Goal: Task Accomplishment & Management: Manage account settings

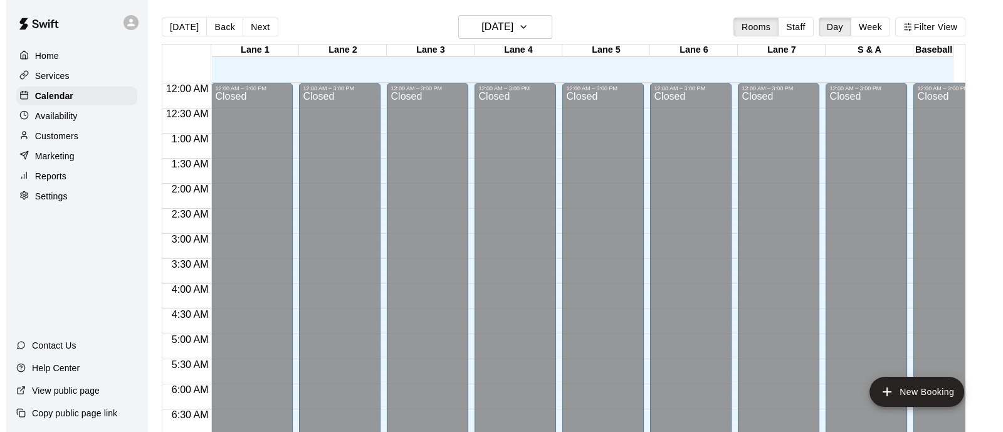
scroll to position [846, 0]
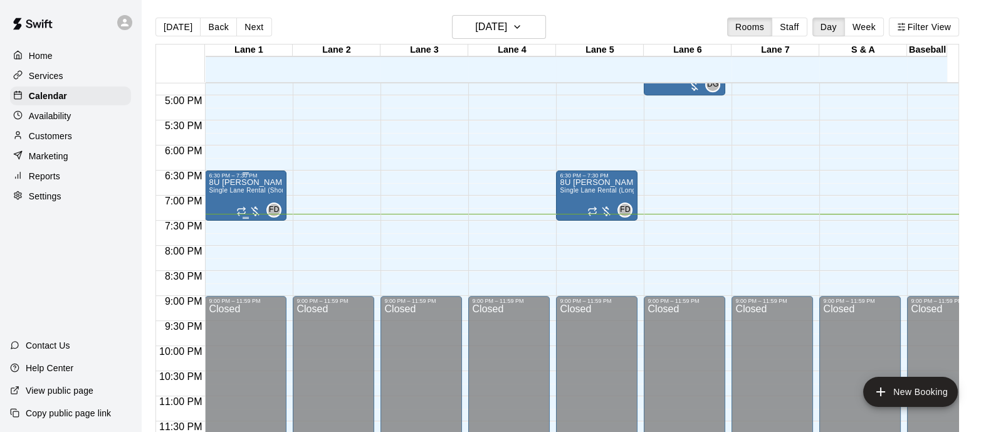
click at [251, 207] on div at bounding box center [248, 211] width 25 height 13
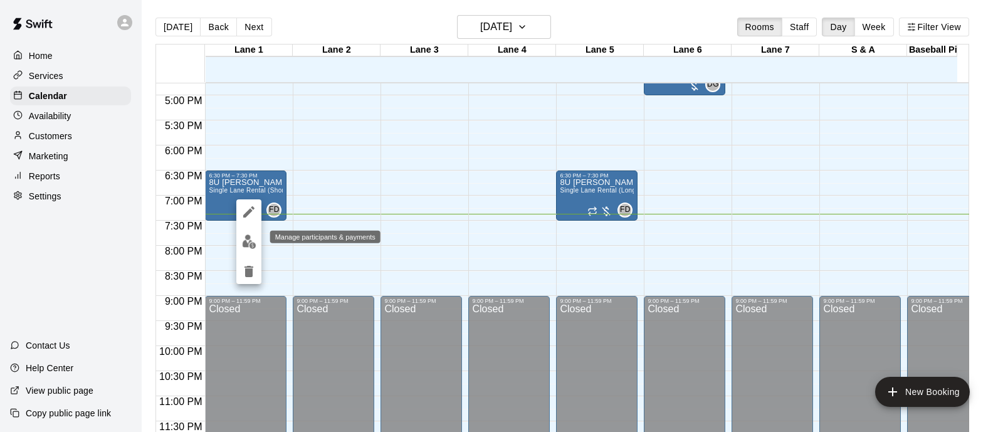
click at [247, 239] on img "edit" at bounding box center [249, 241] width 14 height 14
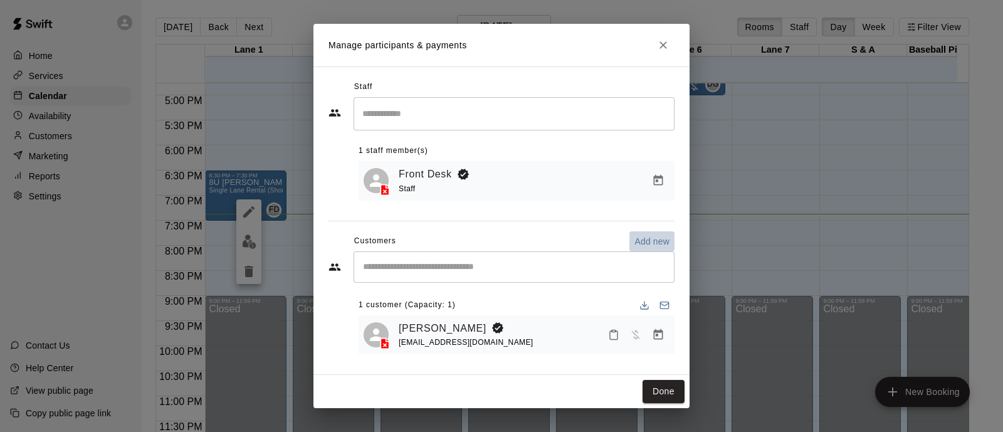
click at [640, 236] on p "Add new" at bounding box center [651, 241] width 35 height 13
select select "**"
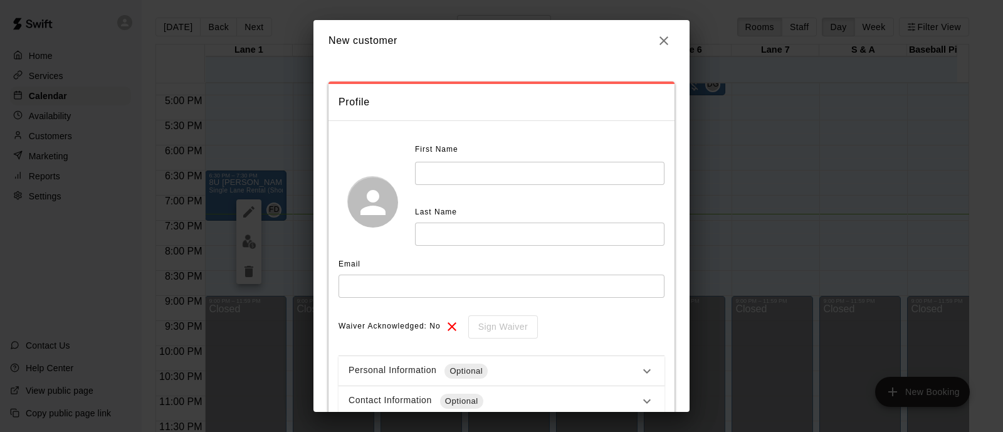
click at [656, 40] on icon "button" at bounding box center [663, 40] width 15 height 15
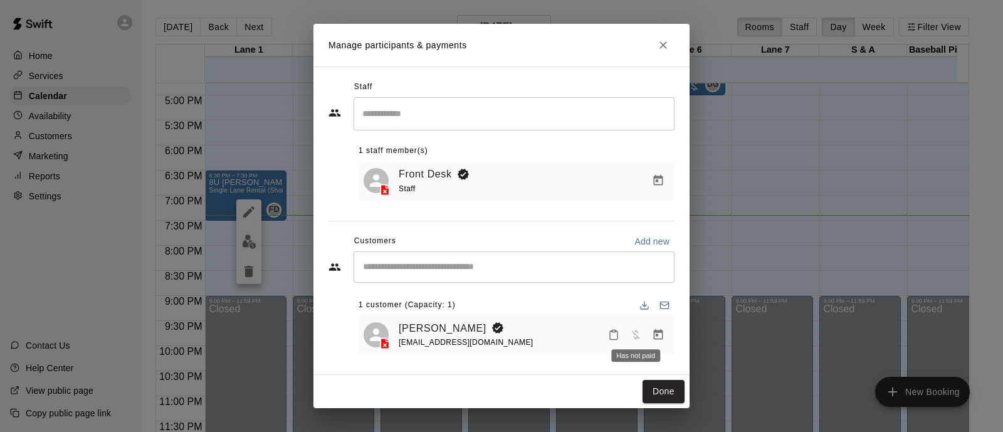
click at [635, 333] on span "Has not paid" at bounding box center [635, 333] width 23 height 11
click at [473, 335] on div "[PERSON_NAME]" at bounding box center [466, 328] width 135 height 16
click at [660, 170] on button "Manage bookings & payment" at bounding box center [658, 180] width 23 height 23
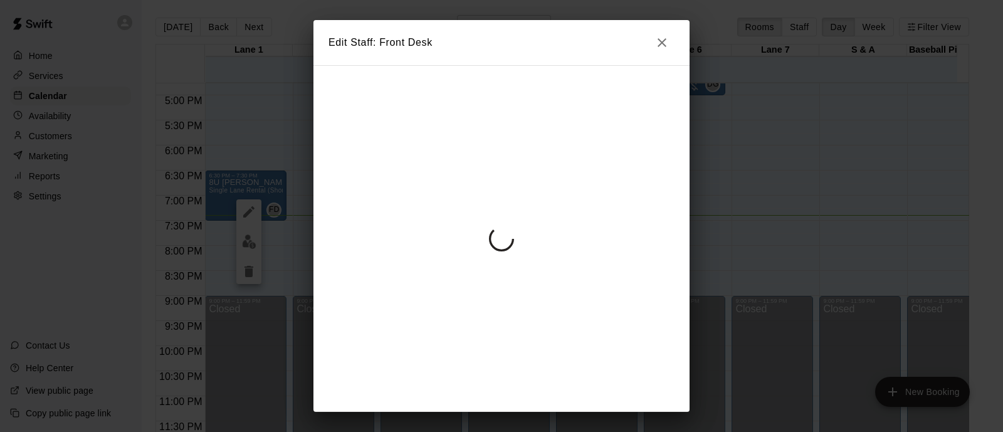
click at [627, 280] on div at bounding box center [501, 238] width 376 height 347
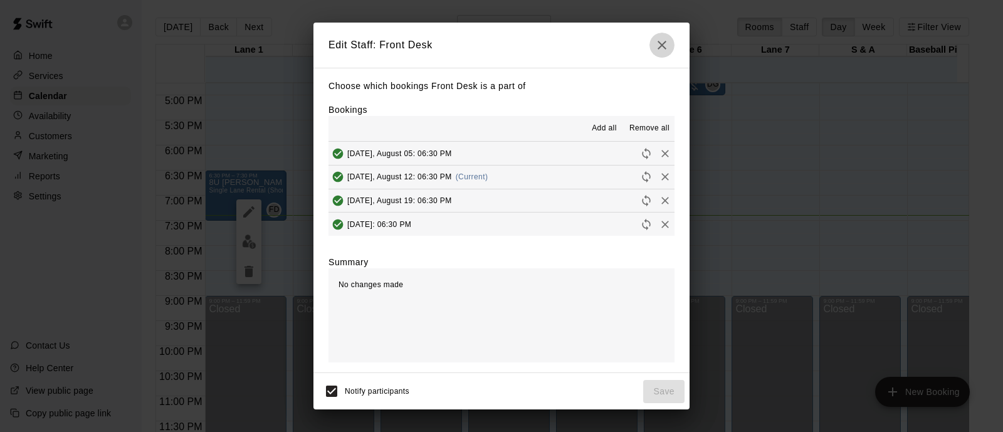
click at [656, 44] on icon "button" at bounding box center [661, 45] width 15 height 15
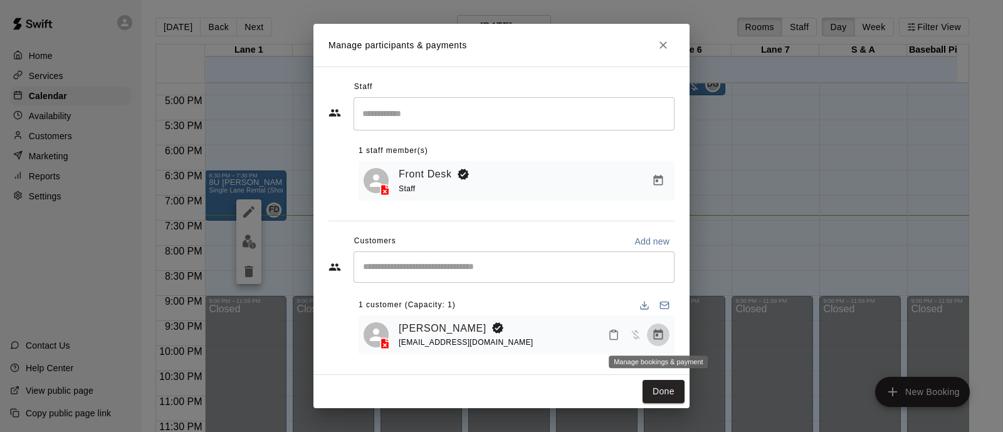
click at [659, 330] on icon "Manage bookings & payment" at bounding box center [658, 334] width 13 height 13
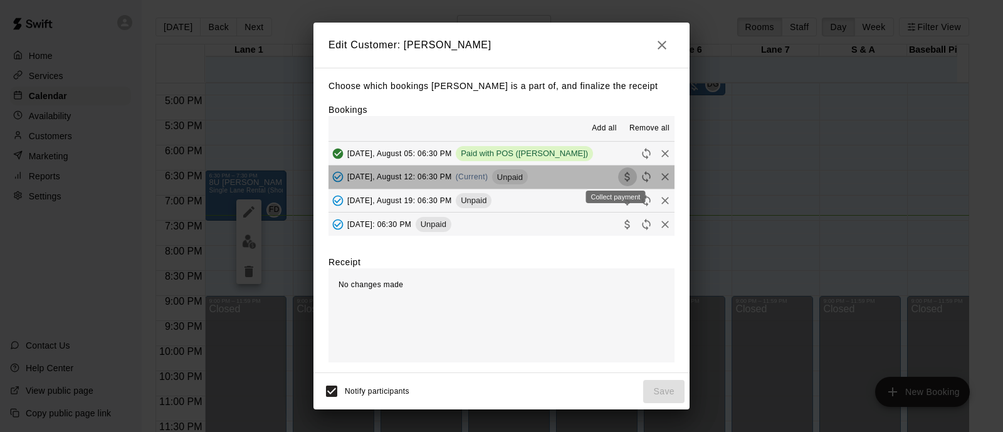
click at [624, 177] on icon "Collect payment" at bounding box center [626, 176] width 5 height 9
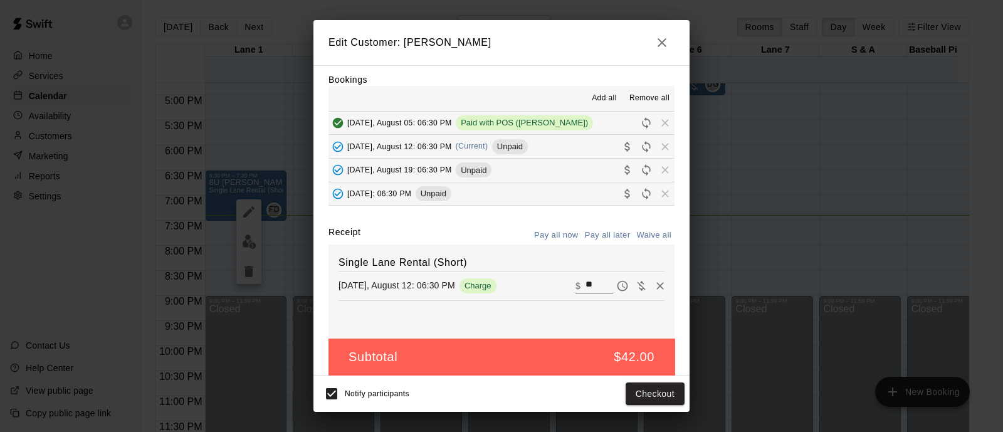
scroll to position [40, 0]
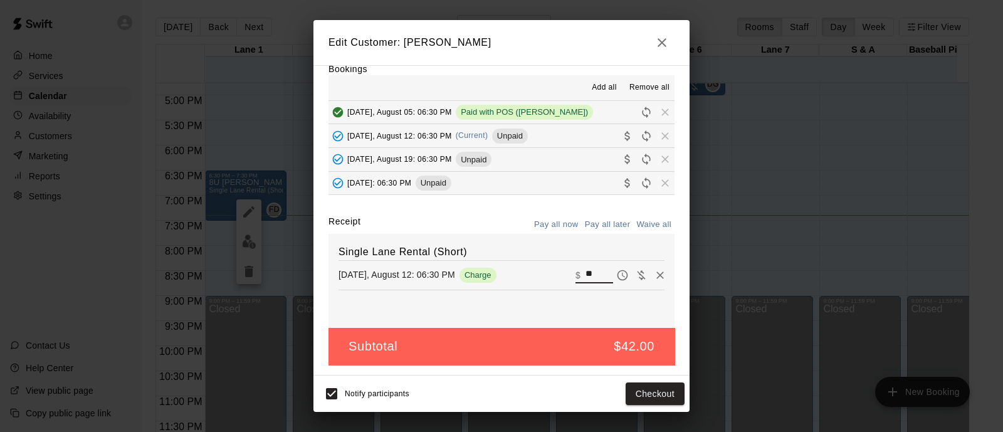
drag, startPoint x: 579, startPoint y: 269, endPoint x: 525, endPoint y: 274, distance: 54.1
click at [525, 274] on div "[DATE], August 12: 06:30 PM Charge ​ $ **" at bounding box center [501, 275] width 326 height 19
type input "**"
click at [654, 394] on button "Checkout" at bounding box center [655, 393] width 59 height 23
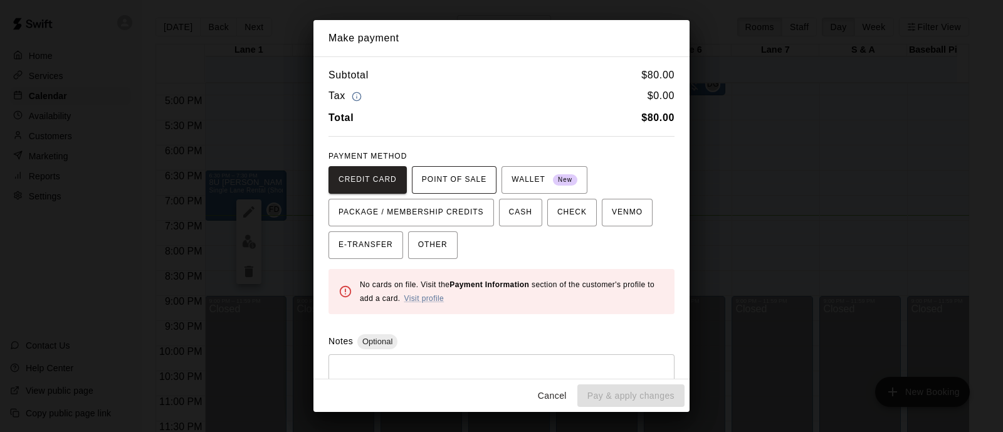
click at [467, 179] on span "POINT OF SALE" at bounding box center [454, 180] width 65 height 20
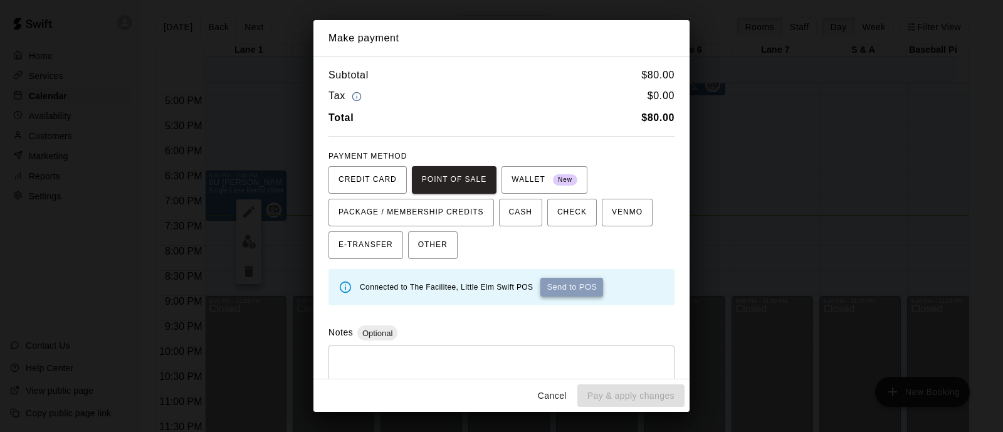
click at [591, 286] on button "Send to POS" at bounding box center [571, 287] width 63 height 19
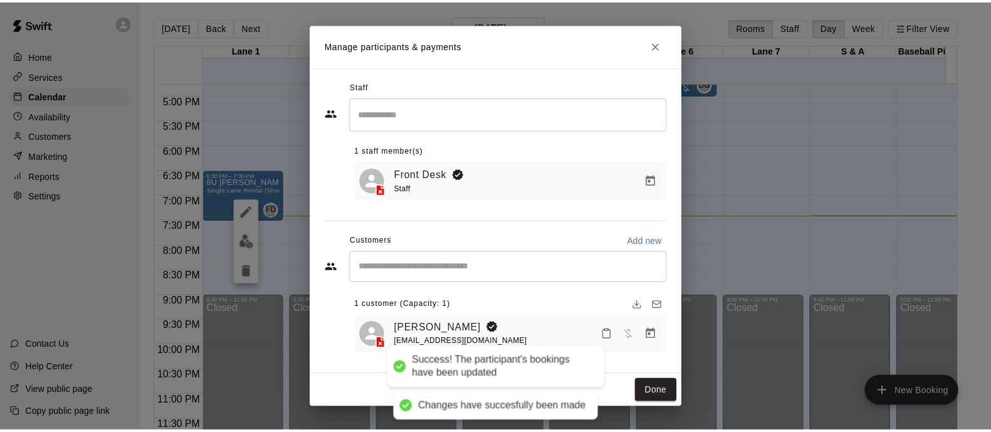
scroll to position [0, 0]
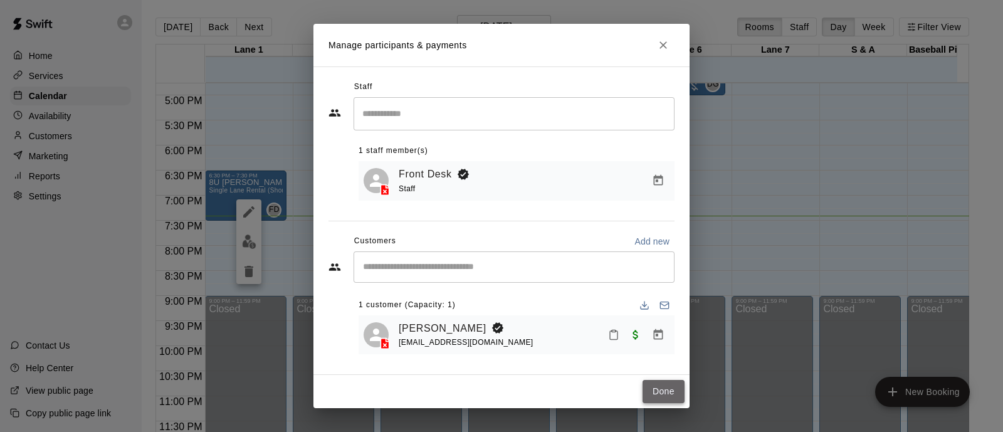
click at [650, 387] on button "Done" at bounding box center [663, 391] width 42 height 23
